Goal: Information Seeking & Learning: Learn about a topic

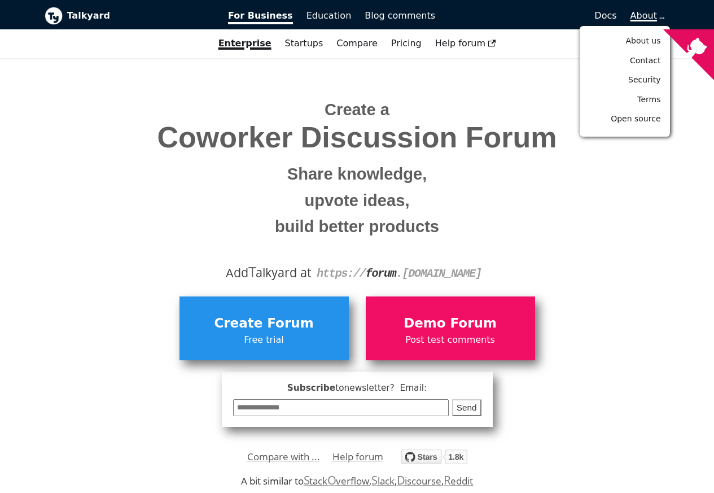
click at [656, 17] on span "About" at bounding box center [647, 15] width 33 height 11
click at [623, 118] on span "Open source" at bounding box center [636, 118] width 50 height 9
